Goal: Task Accomplishment & Management: Complete application form

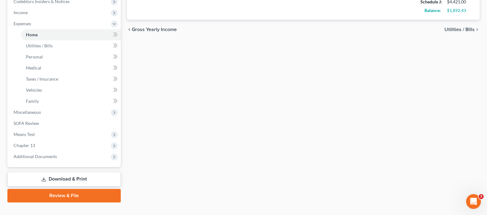
scroll to position [200, 0]
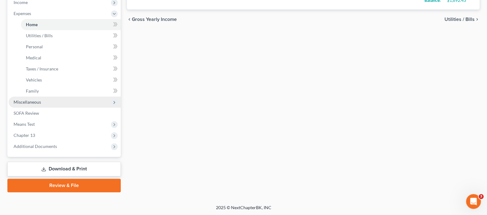
click at [22, 101] on span "Miscellaneous" at bounding box center [27, 101] width 27 height 5
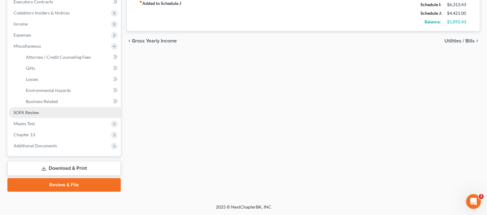
scroll to position [178, 0]
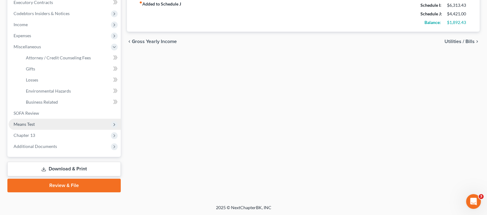
click at [61, 123] on span "Means Test" at bounding box center [65, 124] width 112 height 11
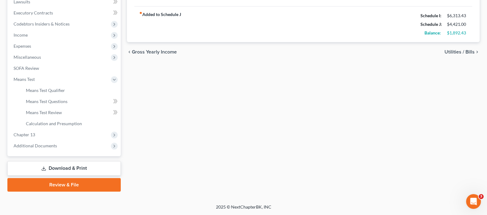
scroll to position [167, 0]
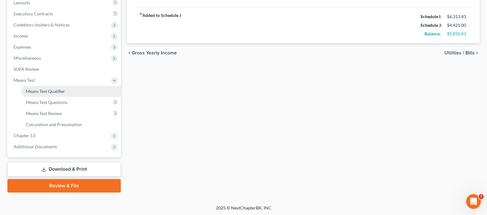
click at [62, 90] on span "Means Test Qualifier" at bounding box center [45, 91] width 39 height 5
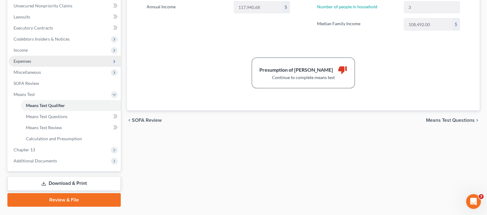
scroll to position [167, 0]
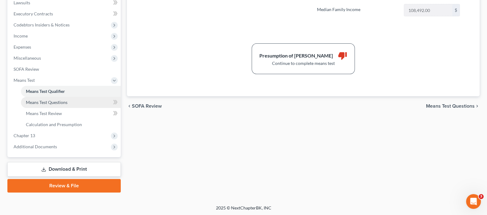
click at [65, 102] on span "Means Test Questions" at bounding box center [47, 102] width 42 height 5
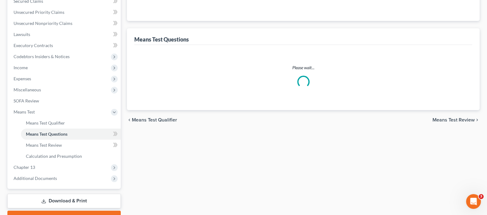
select select "0"
select select "60"
select select "0"
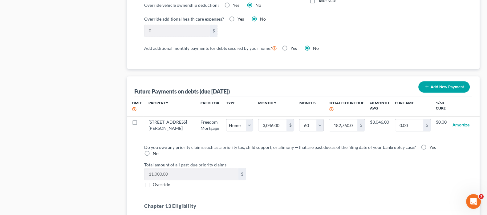
scroll to position [577, 0]
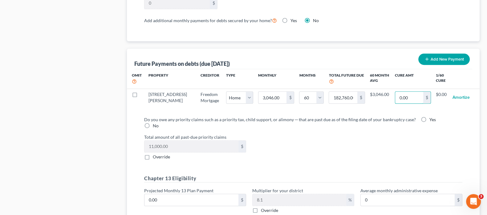
paste input "72,183"
type input "72,183"
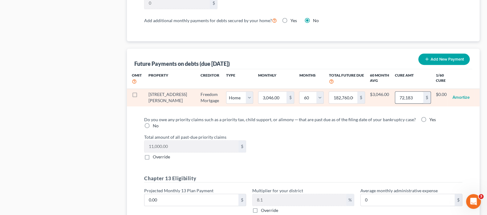
select select "0"
select select "60"
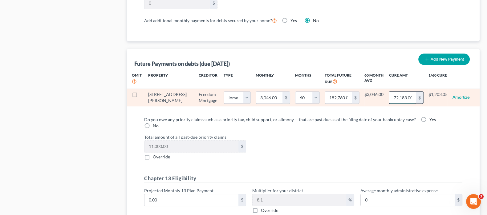
click at [394, 96] on input "72,183.00" at bounding box center [402, 98] width 27 height 12
click at [394, 97] on input "72,183.00" at bounding box center [402, 98] width 27 height 12
type input "72183.00"
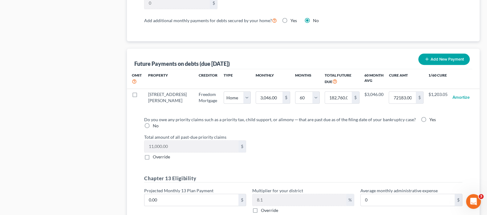
select select "0"
select select "60"
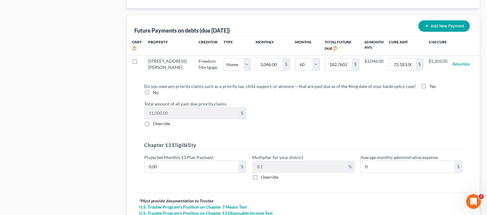
scroll to position [651, 0]
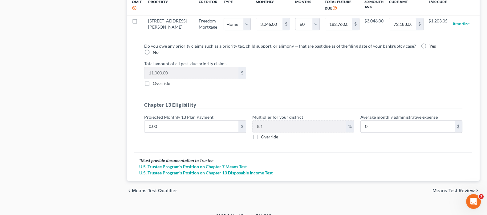
click at [436, 188] on span "Means Test Review" at bounding box center [453, 190] width 42 height 5
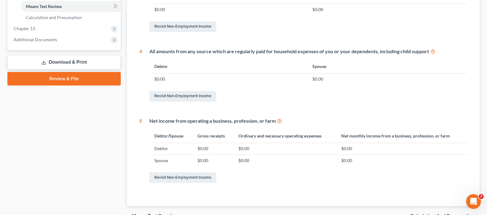
scroll to position [307, 0]
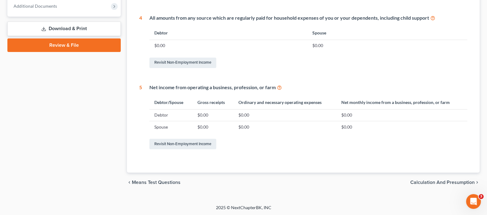
click at [423, 182] on span "Calculation and Presumption" at bounding box center [442, 182] width 64 height 5
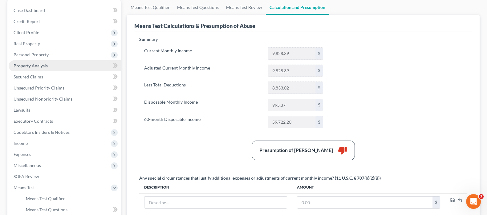
scroll to position [77, 0]
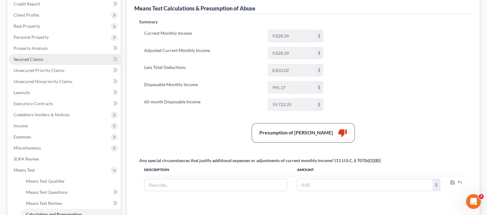
click at [42, 61] on link "Secured Claims" at bounding box center [65, 59] width 112 height 11
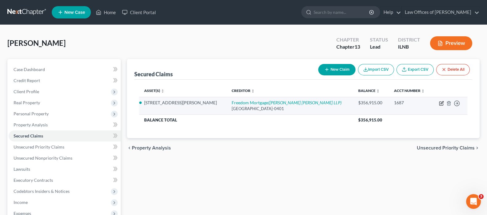
click at [442, 103] on icon "button" at bounding box center [441, 103] width 5 height 5
select select "15"
select select "2"
select select "0"
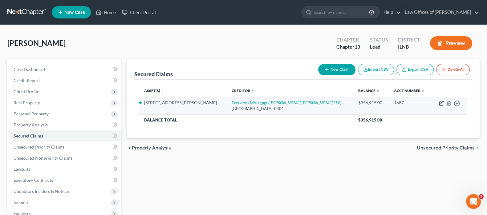
select select "0"
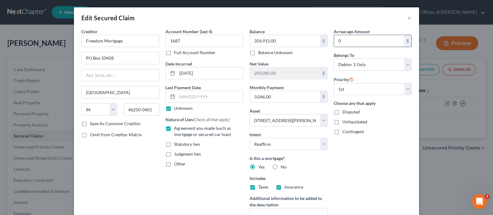
click at [345, 38] on input "0" at bounding box center [369, 41] width 70 height 12
paste input "72,183"
type input "72,183"
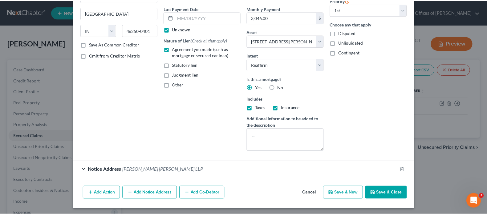
scroll to position [80, 0]
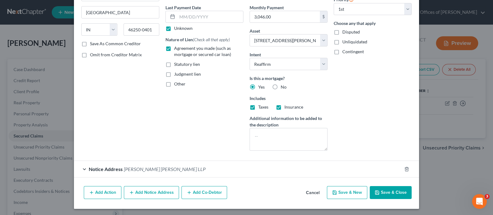
click at [380, 192] on button "Save & Close" at bounding box center [391, 192] width 42 height 13
select select
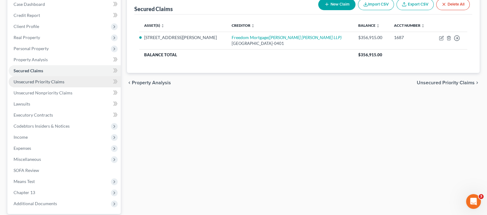
scroll to position [77, 0]
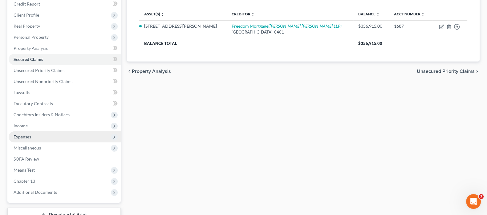
click at [51, 135] on span "Expenses" at bounding box center [65, 136] width 112 height 11
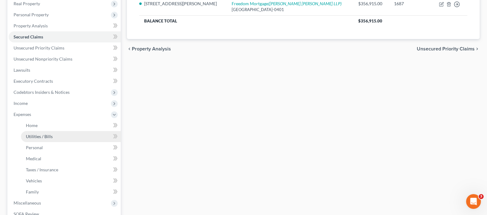
scroll to position [115, 0]
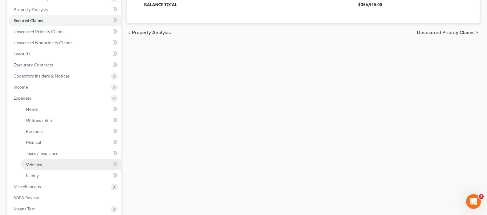
click at [57, 163] on link "Vehicles" at bounding box center [71, 164] width 100 height 11
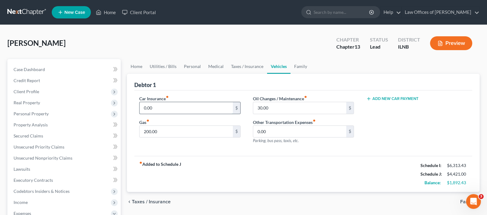
click at [159, 108] on input "0.00" at bounding box center [185, 108] width 93 height 12
type input "50.00"
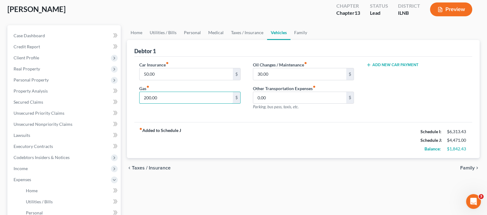
scroll to position [77, 0]
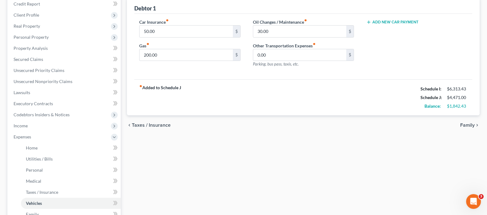
click at [468, 123] on span "Family" at bounding box center [467, 125] width 14 height 5
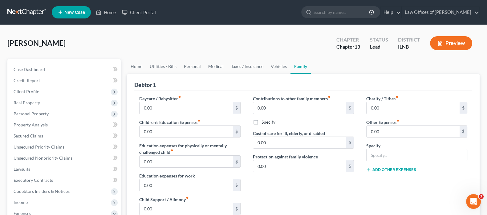
click at [215, 68] on link "Medical" at bounding box center [215, 66] width 23 height 15
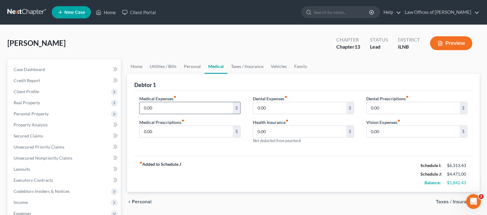
click at [164, 106] on input "0.00" at bounding box center [185, 108] width 93 height 12
type input "0"
type input "100.00"
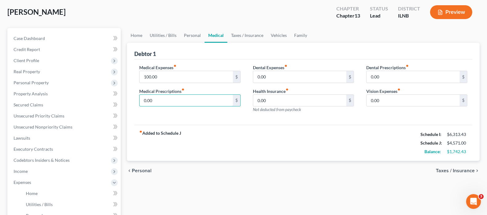
scroll to position [38, 0]
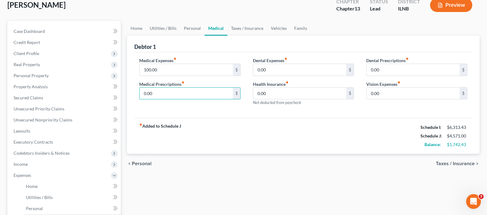
click at [443, 163] on span "Taxes / Insurance" at bounding box center [455, 163] width 39 height 5
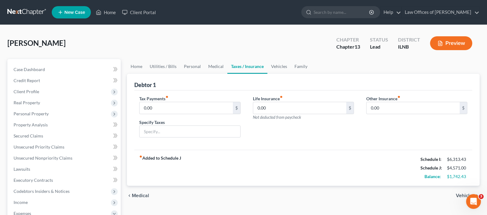
click at [457, 193] on span "Vehicles" at bounding box center [465, 195] width 19 height 5
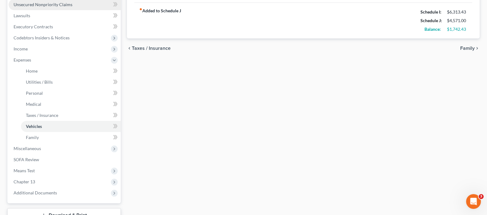
scroll to position [200, 0]
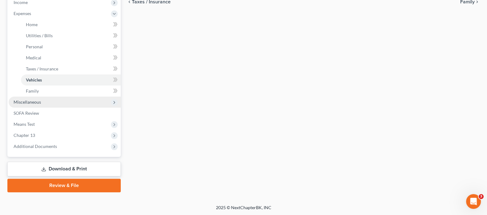
click at [35, 101] on span "Miscellaneous" at bounding box center [27, 101] width 27 height 5
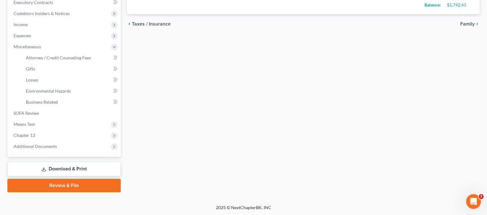
scroll to position [139, 0]
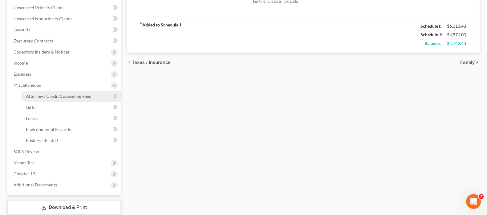
click at [88, 99] on link "Attorney / Credit Counseling Fees" at bounding box center [71, 96] width 100 height 11
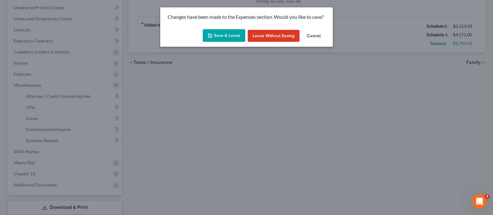
click at [212, 36] on icon "button" at bounding box center [210, 35] width 5 height 5
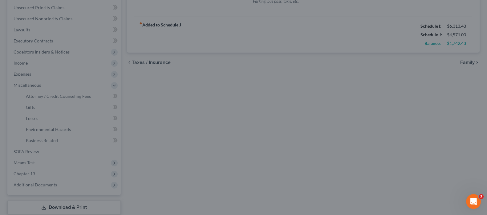
select select "0"
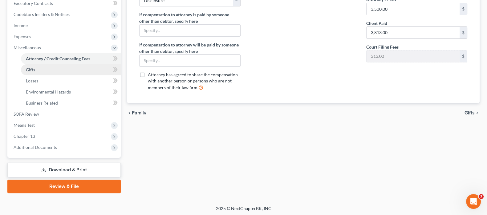
scroll to position [178, 0]
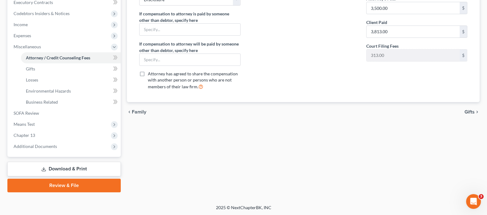
click at [67, 165] on link "Download & Print" at bounding box center [63, 169] width 113 height 14
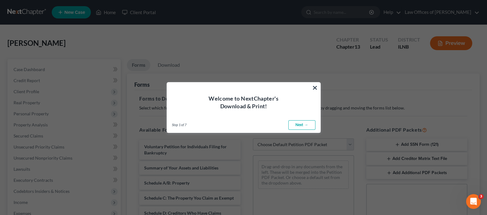
click at [306, 124] on link "Next →" at bounding box center [301, 125] width 27 height 10
select select "0"
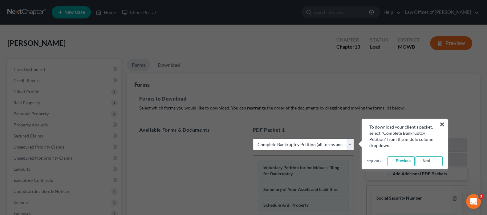
scroll to position [38, 0]
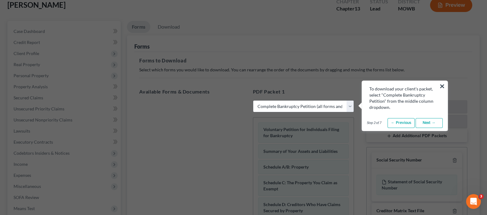
click at [422, 125] on link "Next →" at bounding box center [428, 123] width 27 height 10
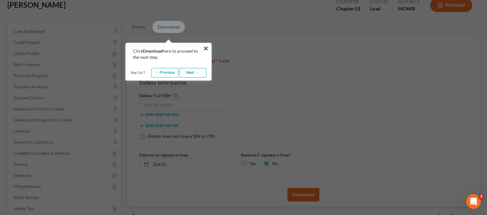
click at [196, 73] on link "Next →" at bounding box center [192, 73] width 27 height 10
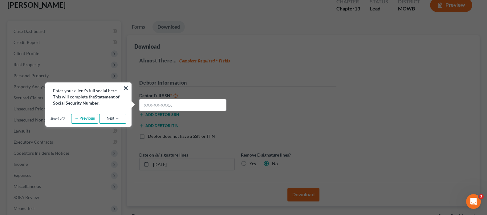
click at [117, 117] on link "Next →" at bounding box center [112, 119] width 27 height 10
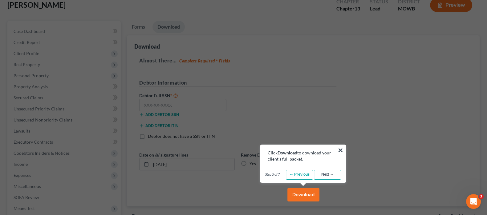
scroll to position [77, 0]
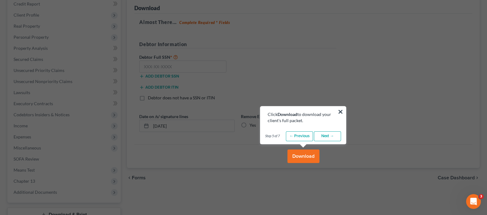
click at [329, 137] on link "Next →" at bounding box center [327, 136] width 27 height 10
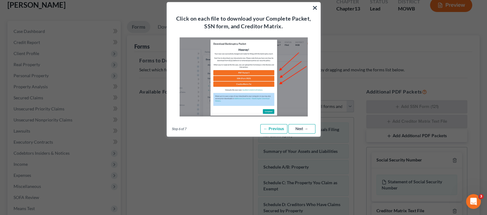
scroll to position [0, 0]
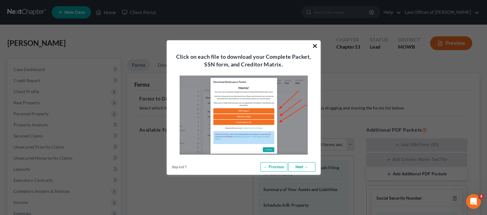
click at [316, 47] on button "×" at bounding box center [315, 46] width 6 height 10
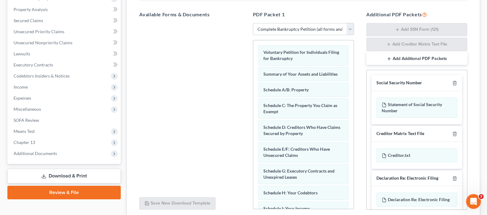
scroll to position [165, 0]
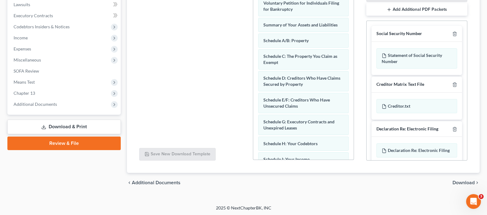
click at [460, 182] on span "Download" at bounding box center [463, 182] width 22 height 5
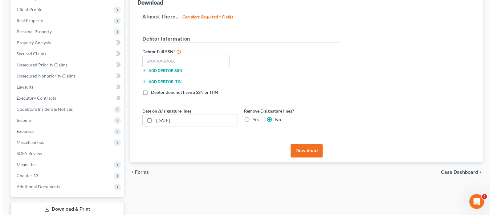
scroll to position [84, 0]
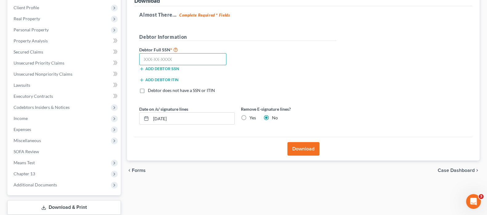
click at [179, 57] on input "text" at bounding box center [182, 59] width 87 height 12
paste input "343-74-9775"
type input "343-74-9775"
click at [309, 148] on button "Download" at bounding box center [303, 149] width 32 height 14
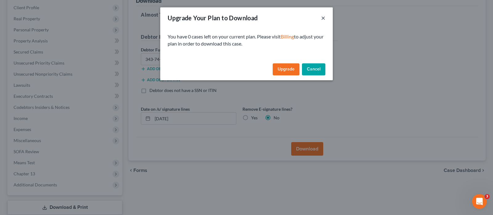
click at [322, 18] on button "×" at bounding box center [323, 17] width 4 height 7
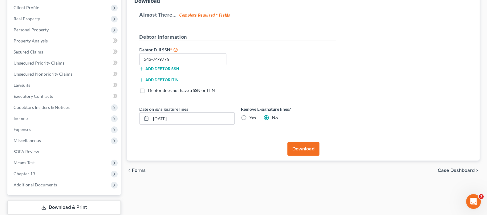
click at [313, 150] on button "Download" at bounding box center [303, 149] width 32 height 14
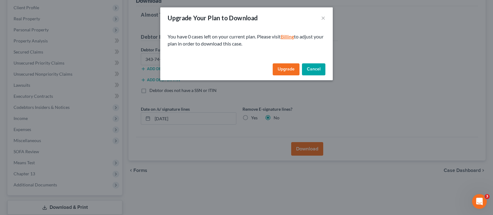
click at [294, 38] on link "Billing" at bounding box center [287, 37] width 13 height 6
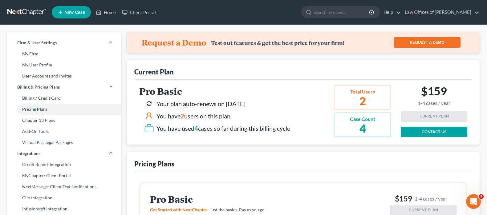
click at [442, 93] on h2 "$159 1-4 cases / year" at bounding box center [434, 95] width 33 height 21
click at [431, 128] on link "CONTACT US" at bounding box center [434, 132] width 67 height 10
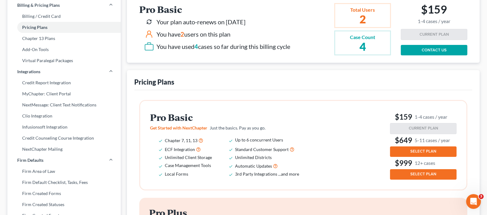
scroll to position [77, 0]
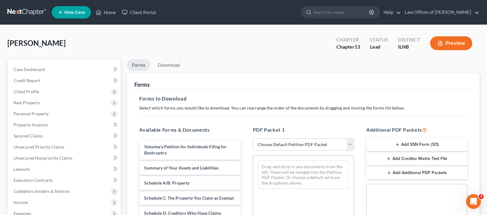
scroll to position [123, 0]
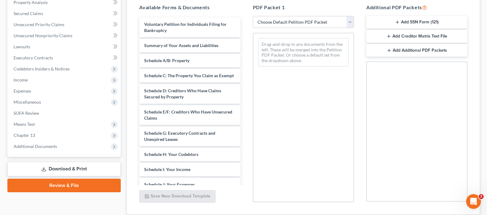
select select "0"
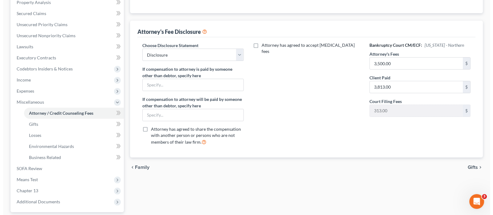
scroll to position [0, 0]
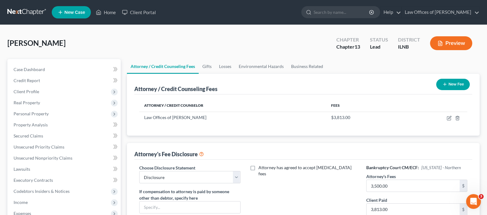
click at [452, 42] on button "Preview" at bounding box center [451, 43] width 42 height 14
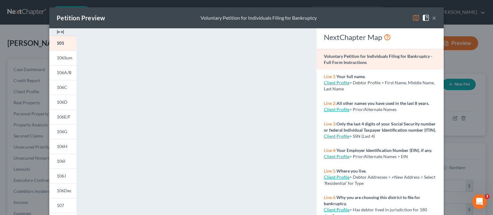
click at [422, 18] on img at bounding box center [425, 17] width 7 height 7
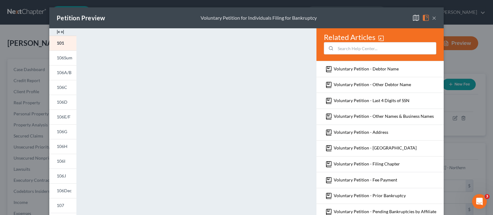
click at [432, 19] on button "×" at bounding box center [434, 17] width 4 height 7
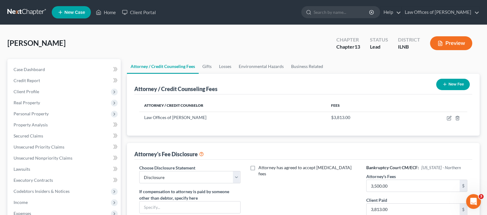
click at [450, 45] on button "Preview" at bounding box center [451, 43] width 42 height 14
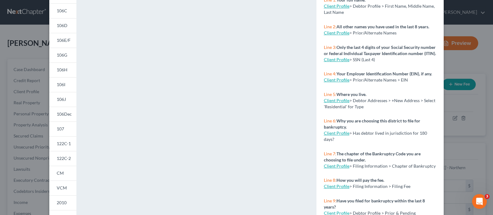
scroll to position [132, 0]
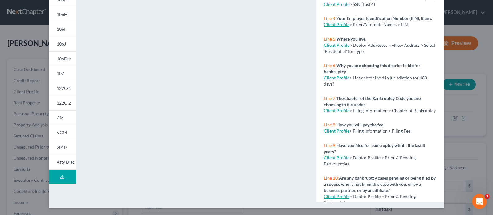
click at [60, 178] on icon at bounding box center [62, 177] width 5 height 5
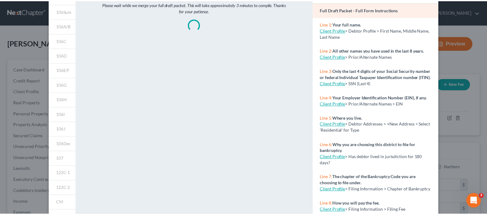
scroll to position [0, 0]
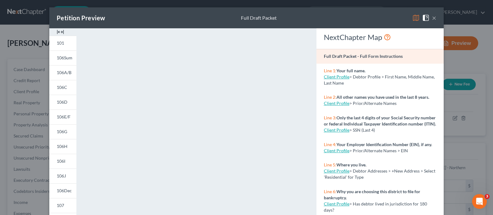
click at [434, 15] on div "Petition Preview Full Draft Packet ×" at bounding box center [246, 17] width 394 height 21
click at [433, 19] on button "×" at bounding box center [434, 17] width 4 height 7
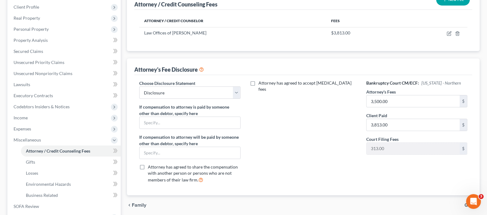
scroll to position [178, 0]
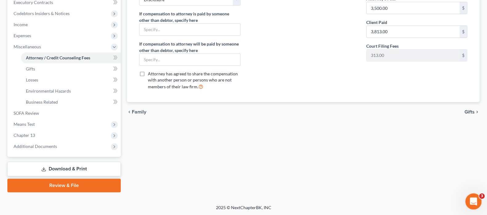
click at [474, 199] on icon "Open Intercom Messenger" at bounding box center [472, 201] width 10 height 10
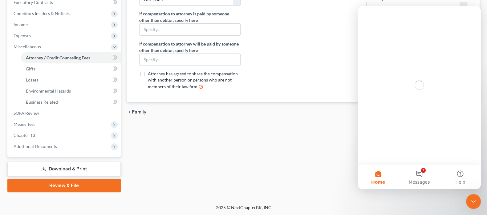
scroll to position [0, 0]
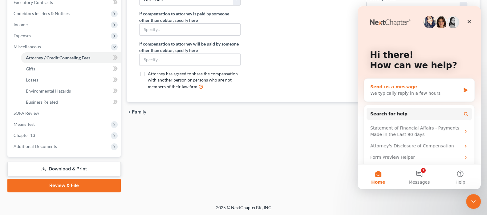
click at [425, 87] on div "Send us a message" at bounding box center [415, 87] width 90 height 6
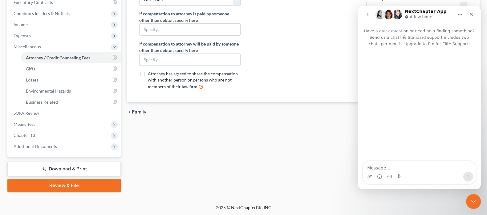
click at [430, 170] on textarea "Message…" at bounding box center [419, 166] width 113 height 10
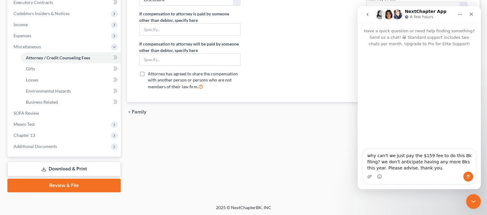
type textarea "why can't we just pay the $159 fee to do this Bk filing? we don't anticipate ha…"
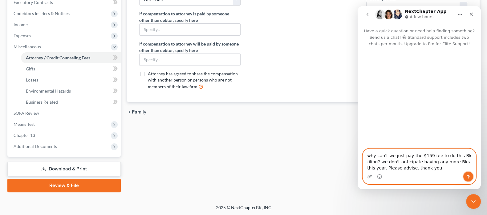
click at [468, 176] on icon "Send a message…" at bounding box center [468, 176] width 5 height 5
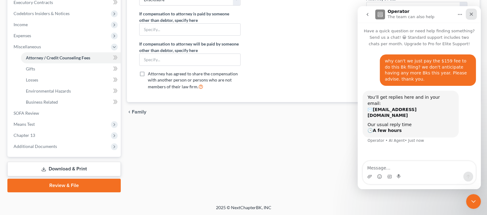
click at [471, 13] on icon "Close" at bounding box center [471, 14] width 5 height 5
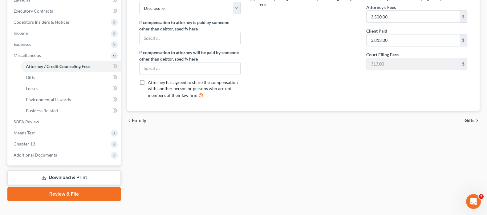
scroll to position [178, 0]
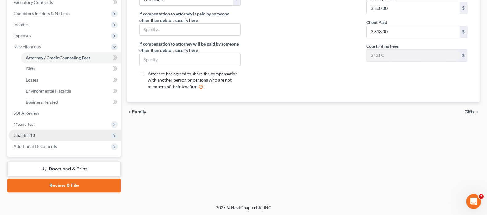
click at [47, 137] on span "Chapter 13" at bounding box center [65, 135] width 112 height 11
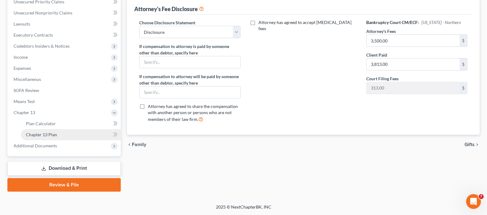
scroll to position [144, 0]
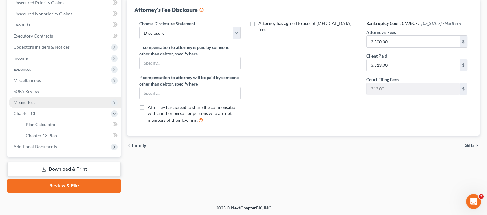
click at [114, 100] on icon at bounding box center [114, 102] width 5 height 5
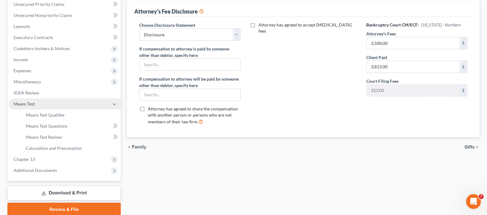
scroll to position [154, 0]
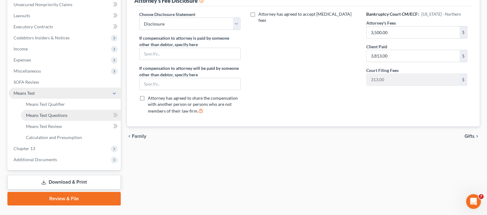
click at [62, 117] on span "Means Test Questions" at bounding box center [47, 115] width 42 height 5
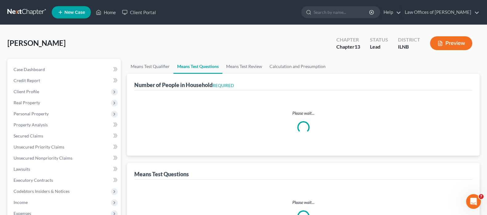
select select "0"
select select "60"
select select "0"
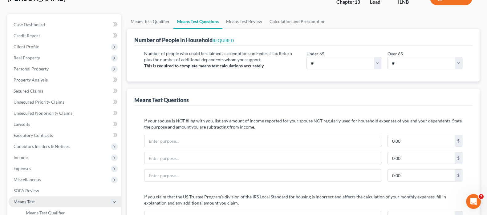
scroll to position [38, 0]
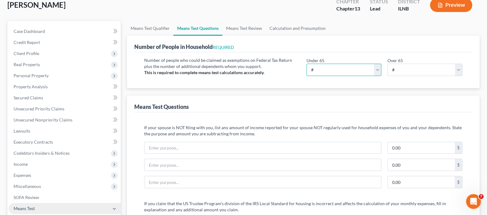
click at [330, 69] on select "# 0 1 2 3 4 5 6 7 8 9 10" at bounding box center [343, 70] width 75 height 12
select select "3"
click at [306, 64] on select "# 0 1 2 3 4 5 6 7 8 9 10" at bounding box center [343, 70] width 75 height 12
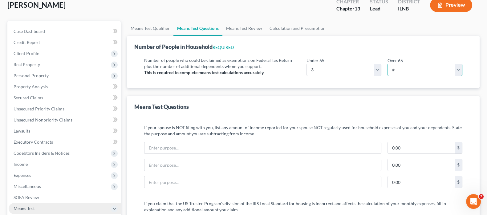
click at [461, 71] on select "# 0 1 2 3 4 5 6 7 8 9 10" at bounding box center [424, 70] width 75 height 12
select select "0"
click at [387, 64] on select "# 0 1 2 3 4 5 6 7 8 9 10" at bounding box center [424, 70] width 75 height 12
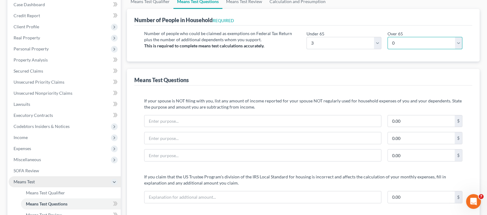
scroll to position [115, 0]
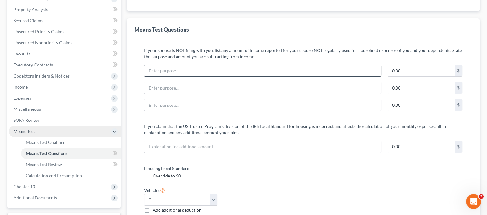
click at [319, 69] on input "text" at bounding box center [262, 71] width 236 height 12
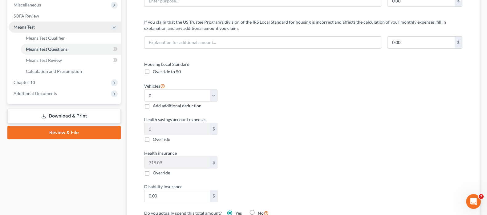
scroll to position [269, 0]
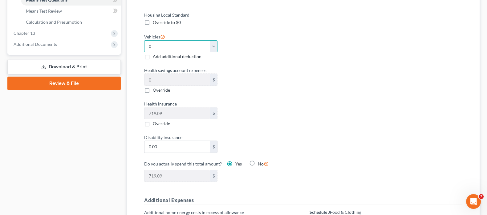
click at [212, 46] on select "Select 0 1 2 3 4 5" at bounding box center [180, 46] width 73 height 12
select select "1"
click at [144, 40] on select "Select 0 1 2 3 4 5" at bounding box center [180, 46] width 73 height 12
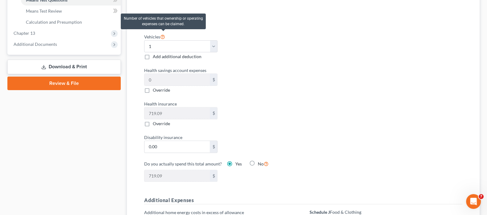
click at [163, 35] on icon at bounding box center [162, 37] width 5 height 6
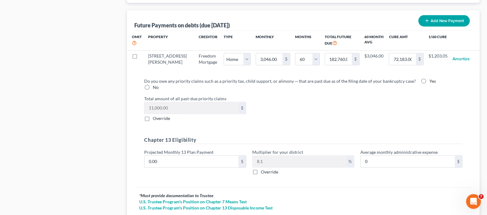
scroll to position [651, 0]
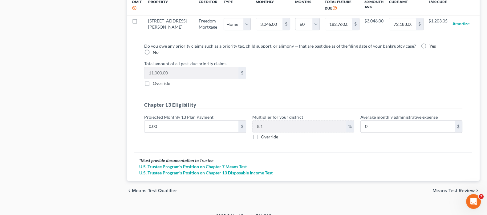
drag, startPoint x: 441, startPoint y: 182, endPoint x: 442, endPoint y: 144, distance: 37.3
click at [441, 188] on span "Means Test Review" at bounding box center [453, 190] width 42 height 5
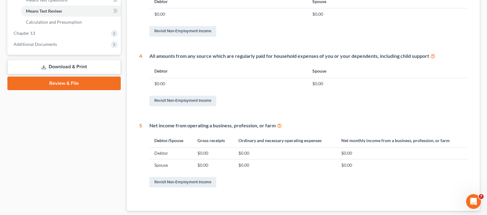
scroll to position [307, 0]
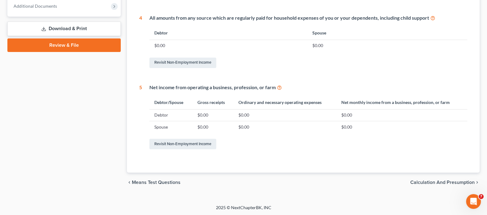
click at [432, 183] on span "Calculation and Presumption" at bounding box center [442, 182] width 64 height 5
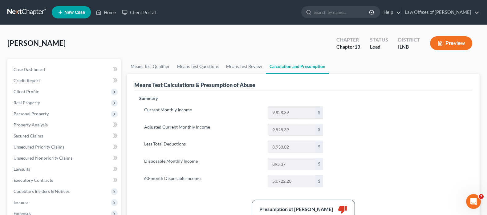
click at [447, 43] on button "Preview" at bounding box center [451, 43] width 42 height 14
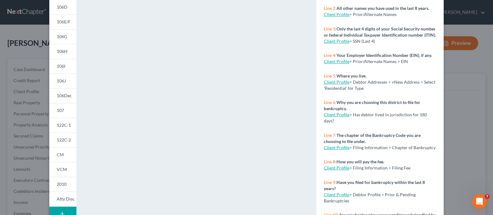
scroll to position [132, 0]
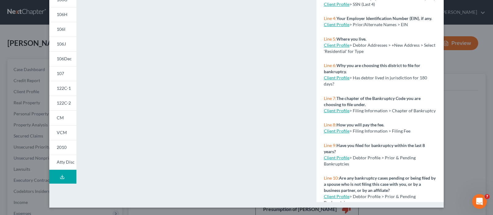
click at [60, 178] on icon at bounding box center [62, 177] width 5 height 5
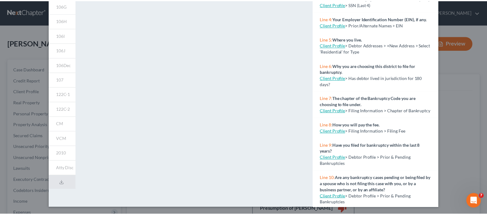
scroll to position [11, 0]
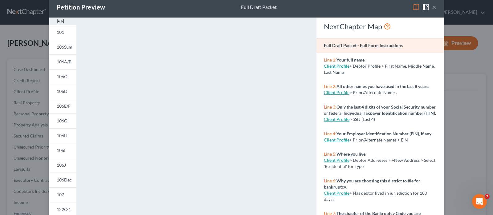
click at [470, 53] on div "Petition Preview Full Draft Packet × 101 106Sum 106A/B 106C 106D 106E/F 106G 10…" at bounding box center [246, 107] width 493 height 215
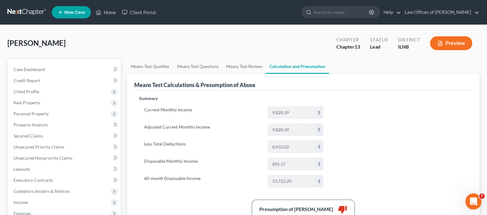
click at [476, 201] on div "Open Intercom Messenger" at bounding box center [472, 201] width 20 height 20
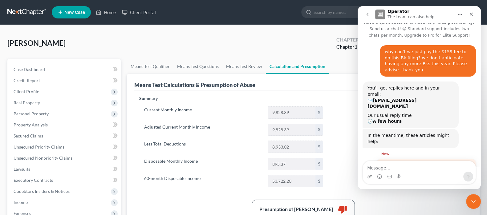
scroll to position [0, 0]
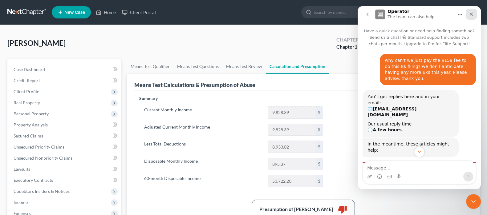
click at [471, 15] on icon "Close" at bounding box center [471, 14] width 5 height 5
